Goal: Check status: Check status

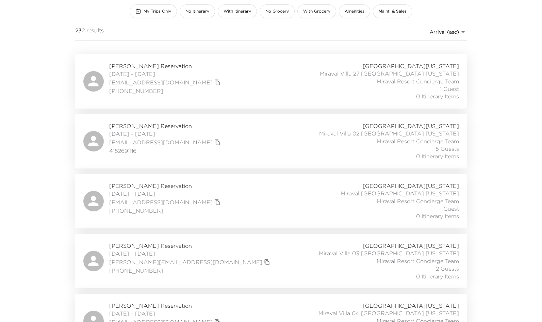
scroll to position [102, 0]
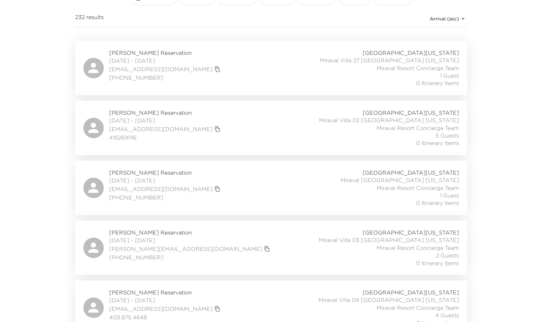
click at [268, 193] on div "Soo Venkatesan Reservation 10/04/2025 - 10/06/2025 siouxkim@gmail.com +1 415-44…" at bounding box center [271, 188] width 376 height 38
click at [236, 242] on div "Marci McCue Reservation 10/04/2025 - 10/06/2025 marci@flipboard.com (408) 921-6…" at bounding box center [271, 248] width 376 height 38
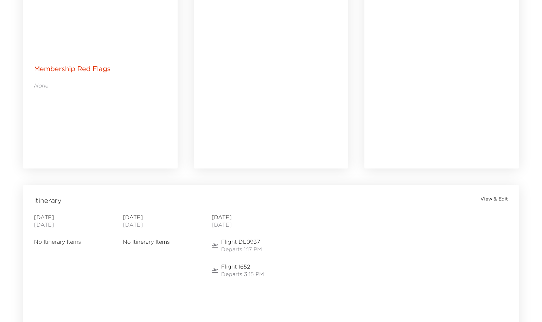
scroll to position [179, 0]
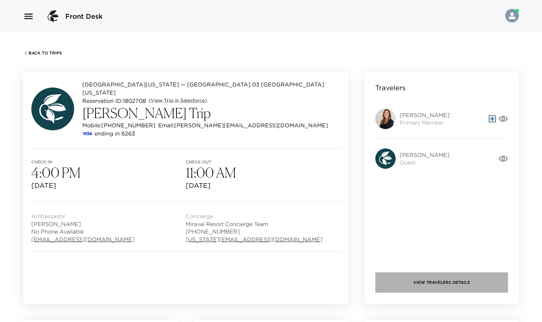
click at [410, 287] on button "View Travelers Details" at bounding box center [441, 282] width 133 height 20
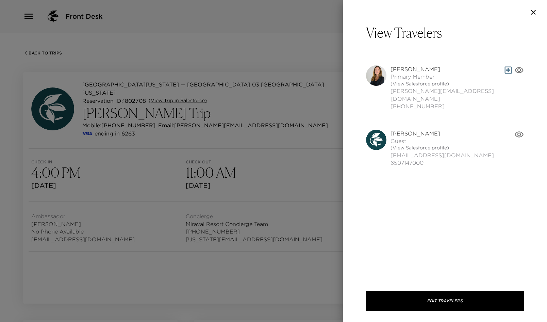
click at [535, 12] on icon "button" at bounding box center [534, 12] width 8 height 8
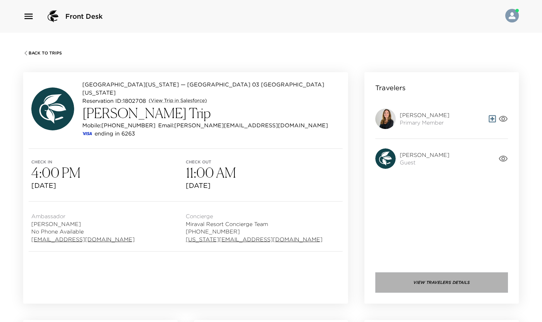
click at [446, 279] on button "View Travelers Details" at bounding box center [441, 282] width 133 height 20
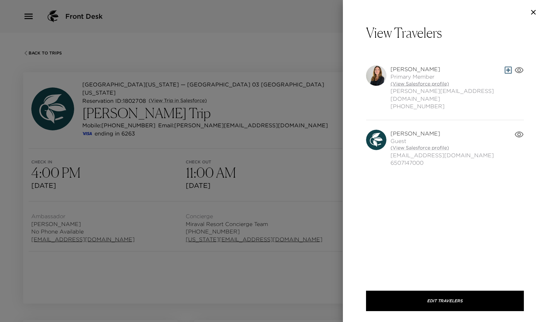
click at [418, 85] on link "(View Salesforce profile)" at bounding box center [447, 84] width 113 height 7
